Goal: Navigation & Orientation: Find specific page/section

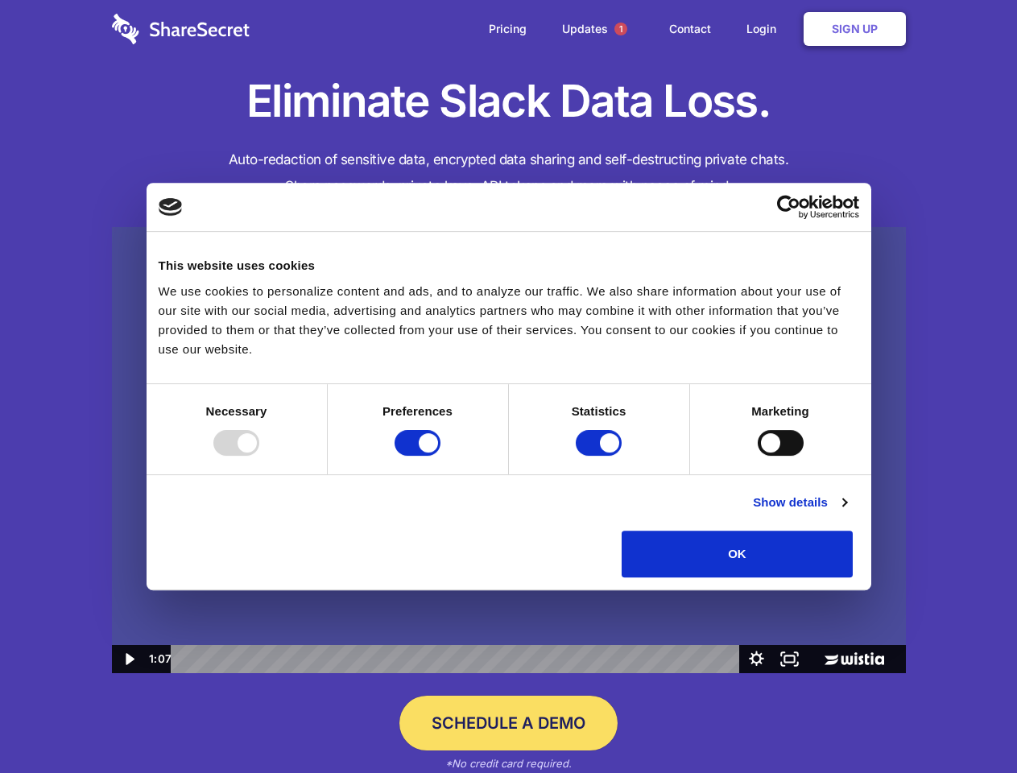
click at [508, 387] on img at bounding box center [509, 450] width 794 height 447
click at [259, 456] on div at bounding box center [236, 443] width 46 height 26
click at [440, 456] on input "Preferences" at bounding box center [418, 443] width 46 height 26
checkbox input "false"
click at [601, 456] on input "Statistics" at bounding box center [599, 443] width 46 height 26
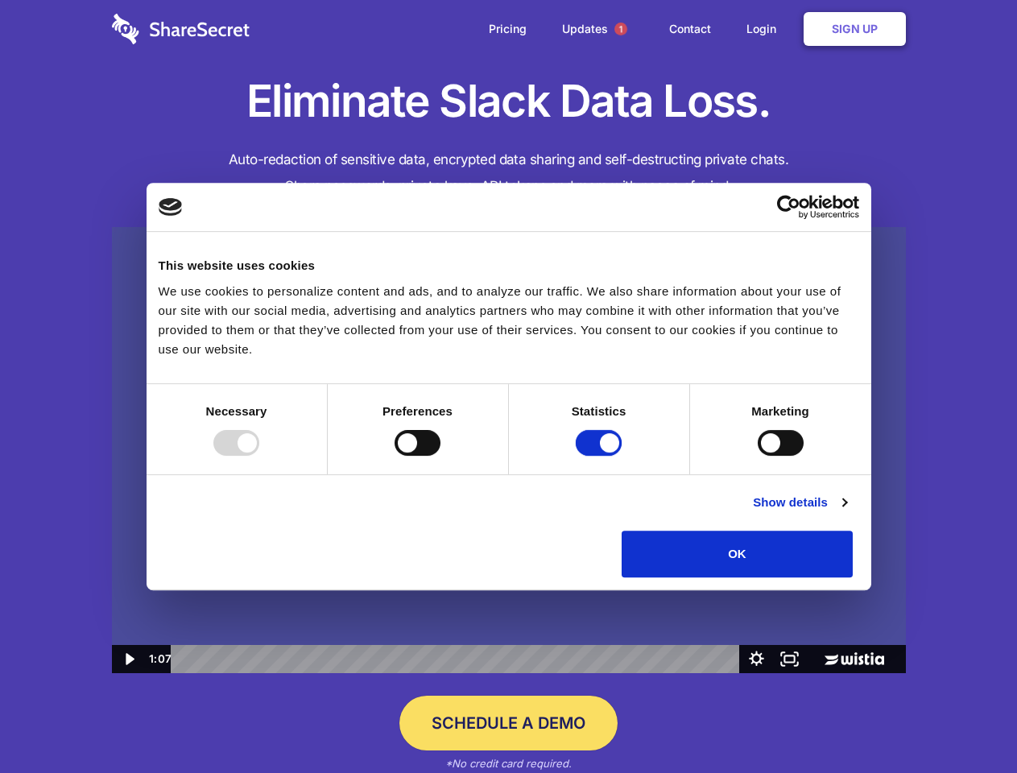
checkbox input "false"
click at [758, 456] on input "Marketing" at bounding box center [781, 443] width 46 height 26
checkbox input "true"
click at [846, 512] on link "Show details" at bounding box center [799, 502] width 93 height 19
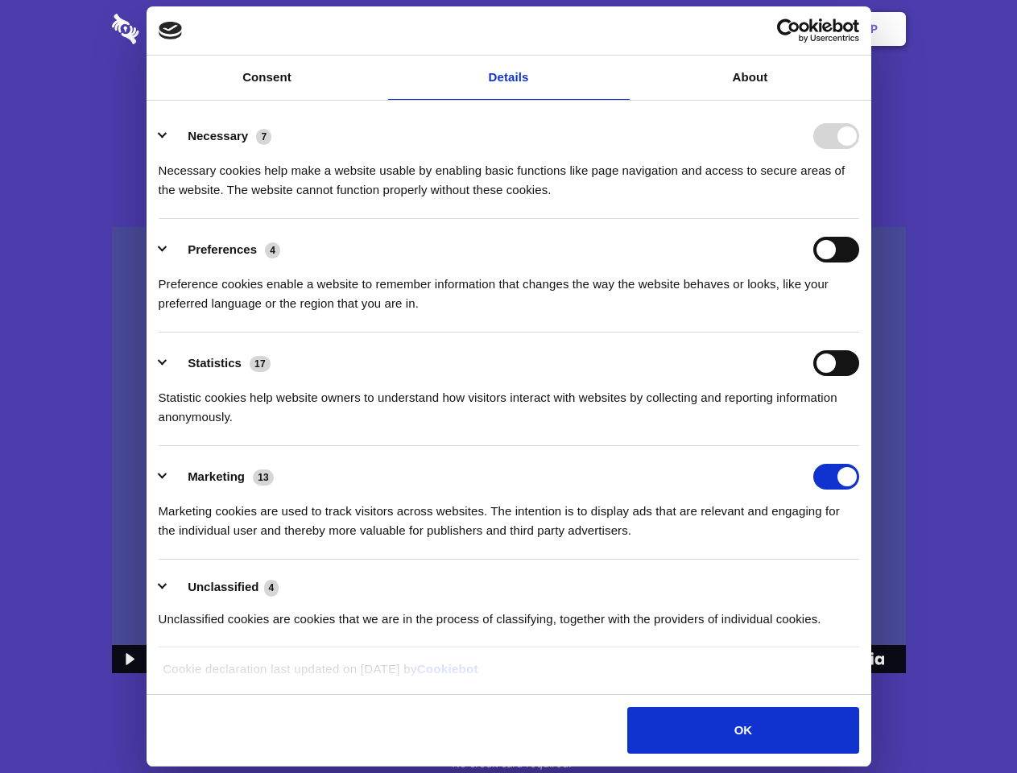
click at [859, 219] on li "Necessary 7 Necessary cookies help make a website usable by enabling basic func…" at bounding box center [509, 162] width 701 height 114
click at [620, 29] on span "1" at bounding box center [620, 29] width 13 height 13
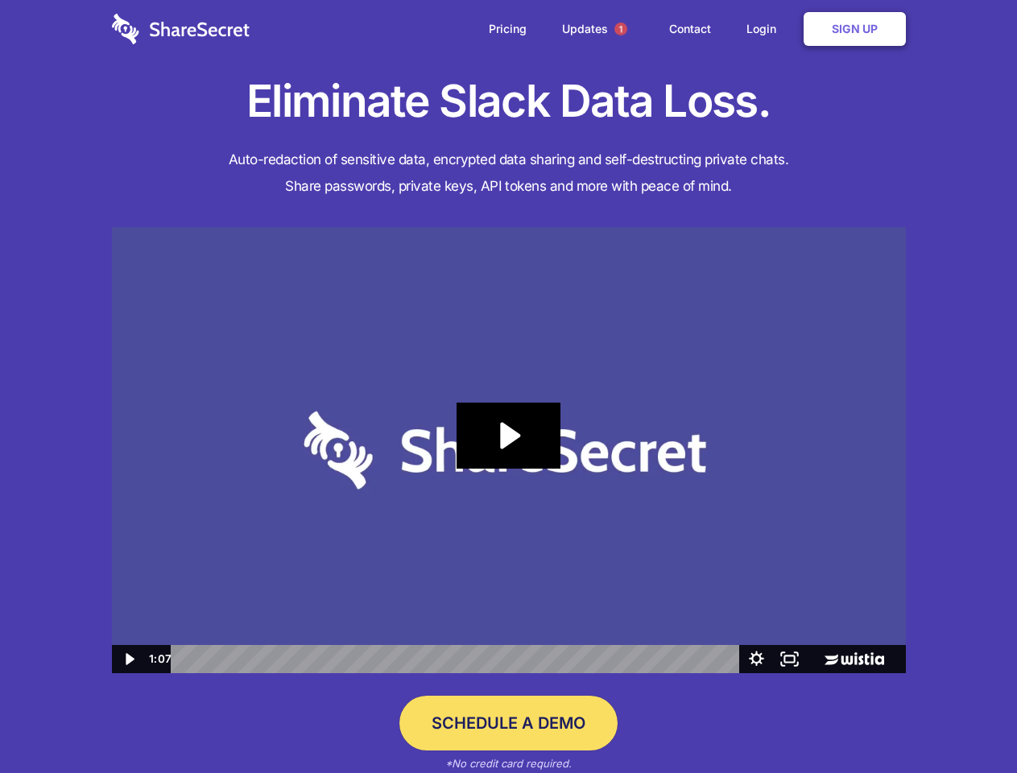
click at [509, 450] on icon "Play Video: Sharesecret Slack Extension" at bounding box center [508, 436] width 103 height 66
